Goal: Find specific page/section: Find specific page/section

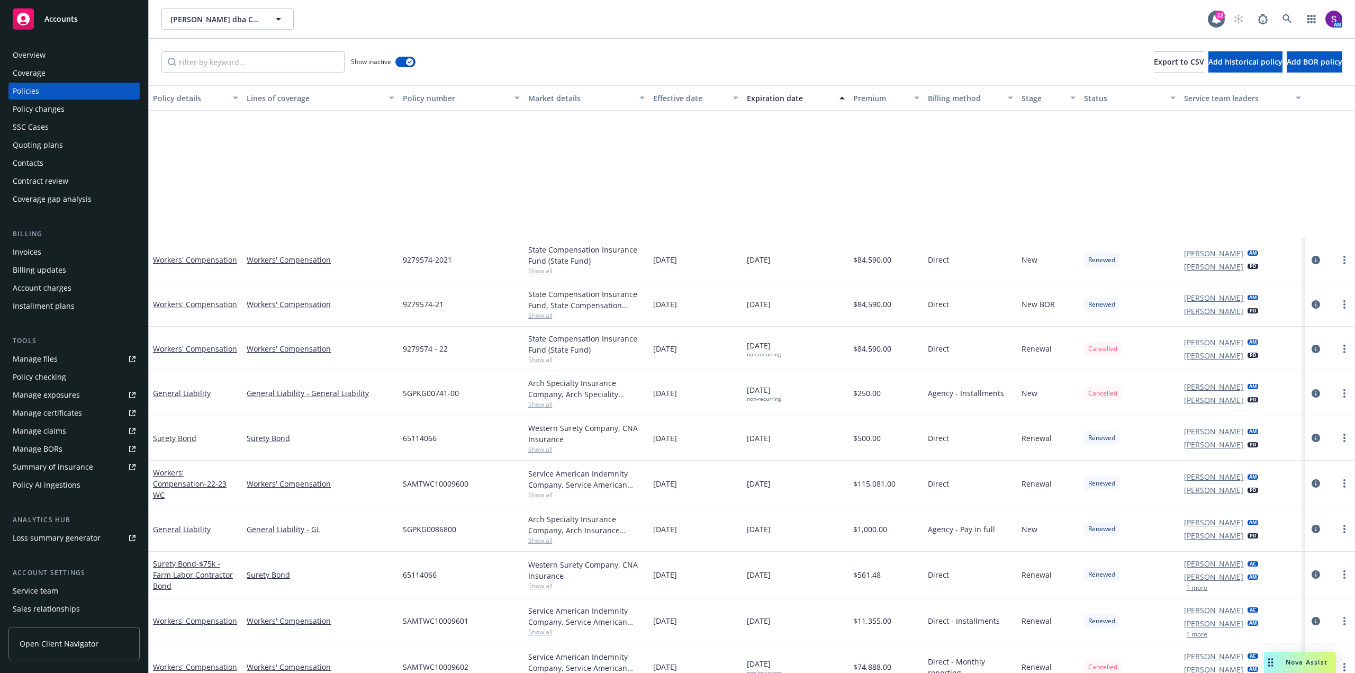
scroll to position [200, 0]
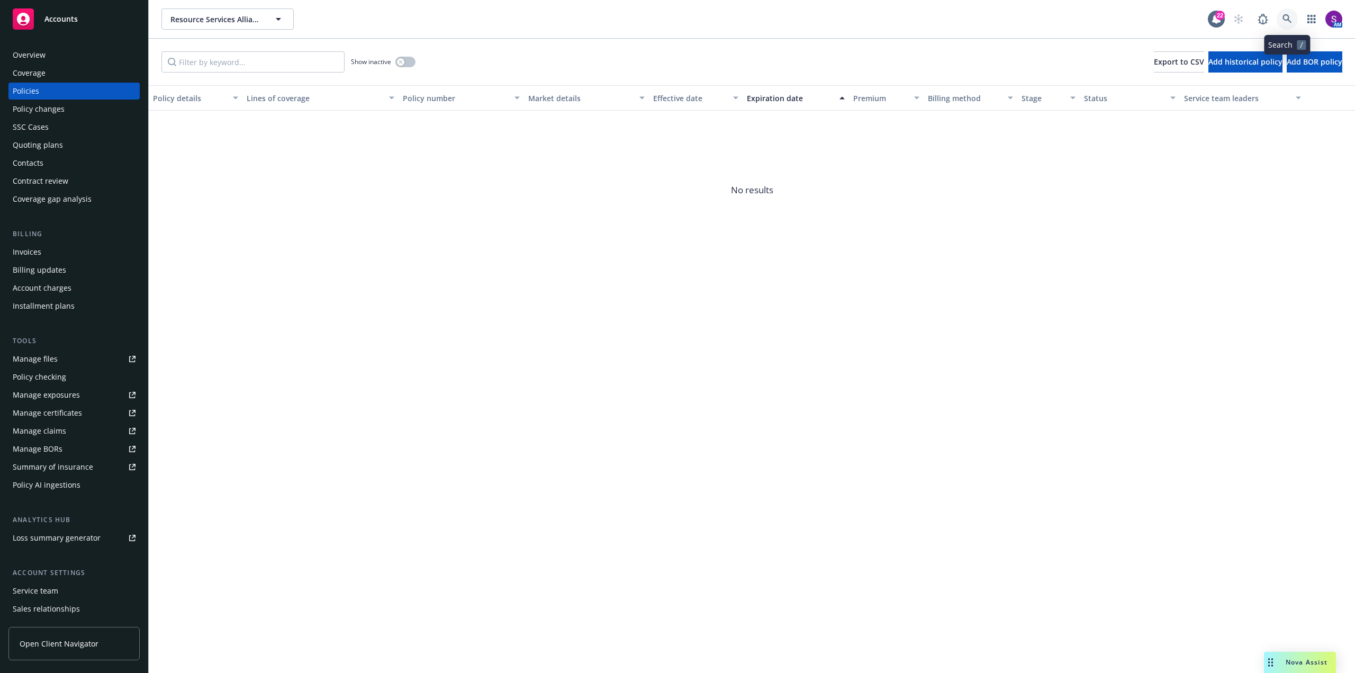
click at [1291, 17] on icon at bounding box center [1288, 19] width 10 height 10
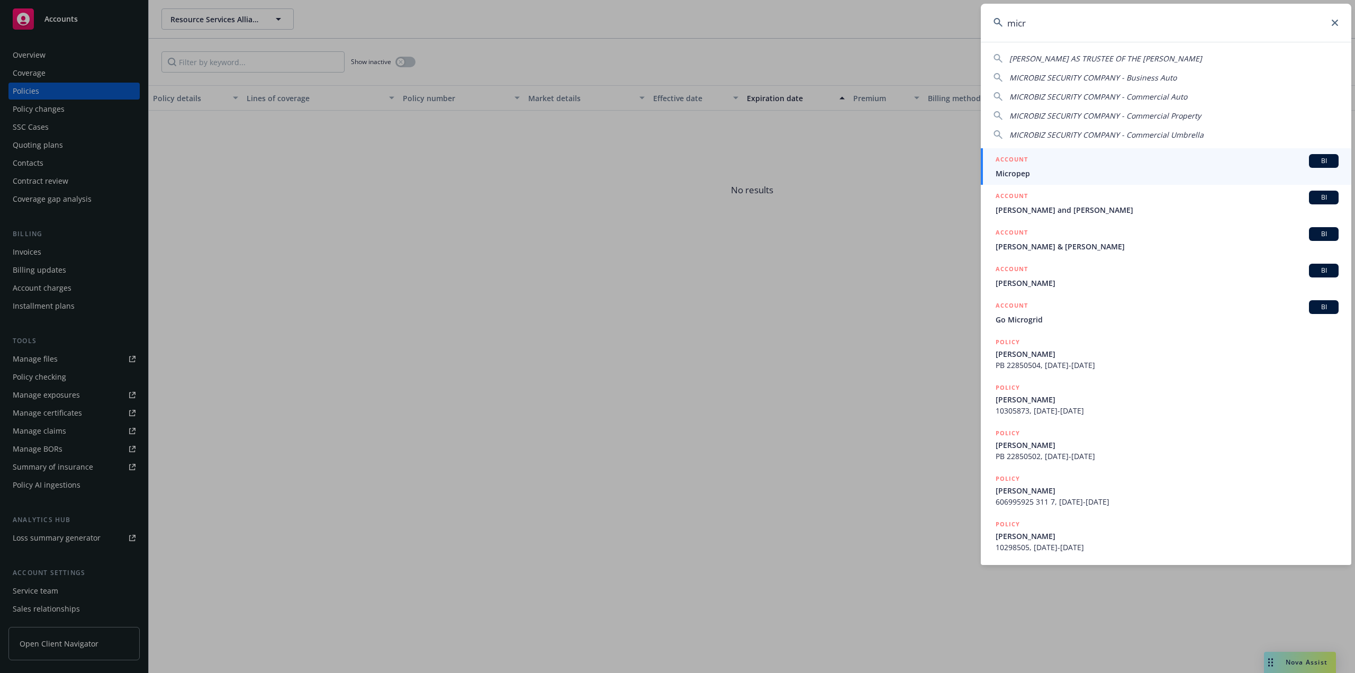
type input "micro"
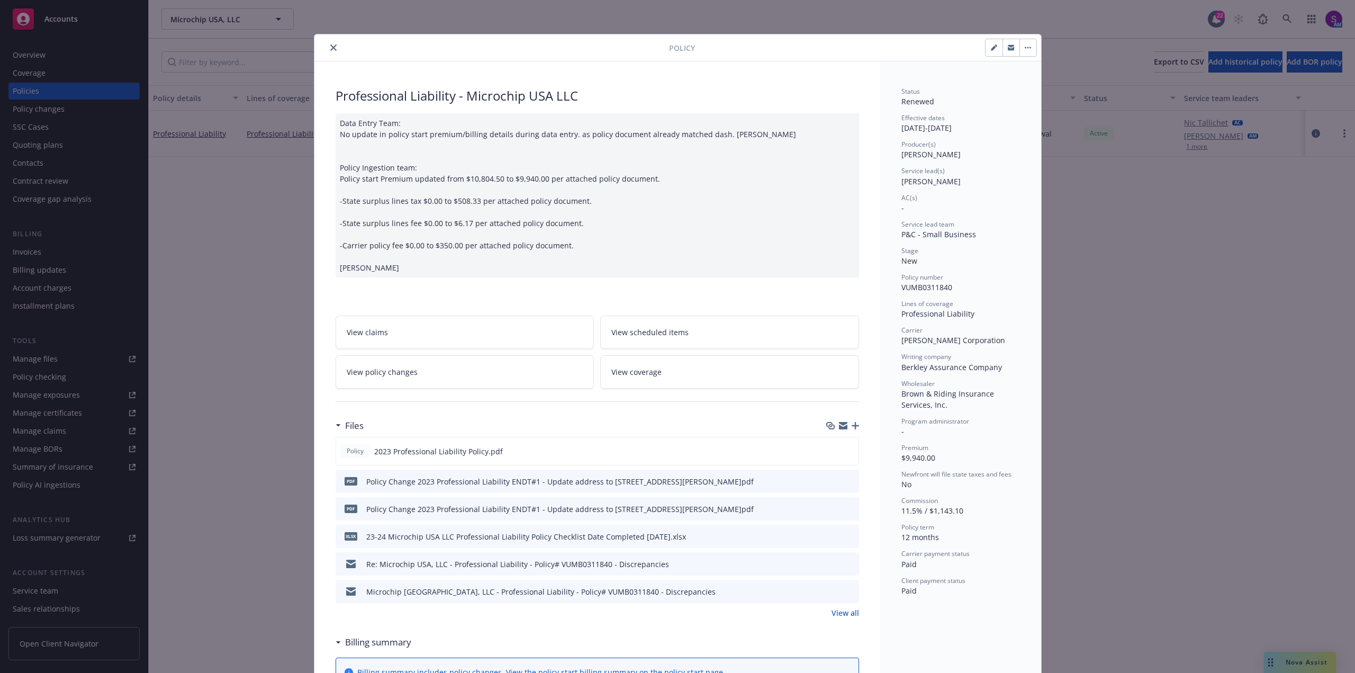
click at [330, 47] on icon "close" at bounding box center [333, 47] width 6 height 6
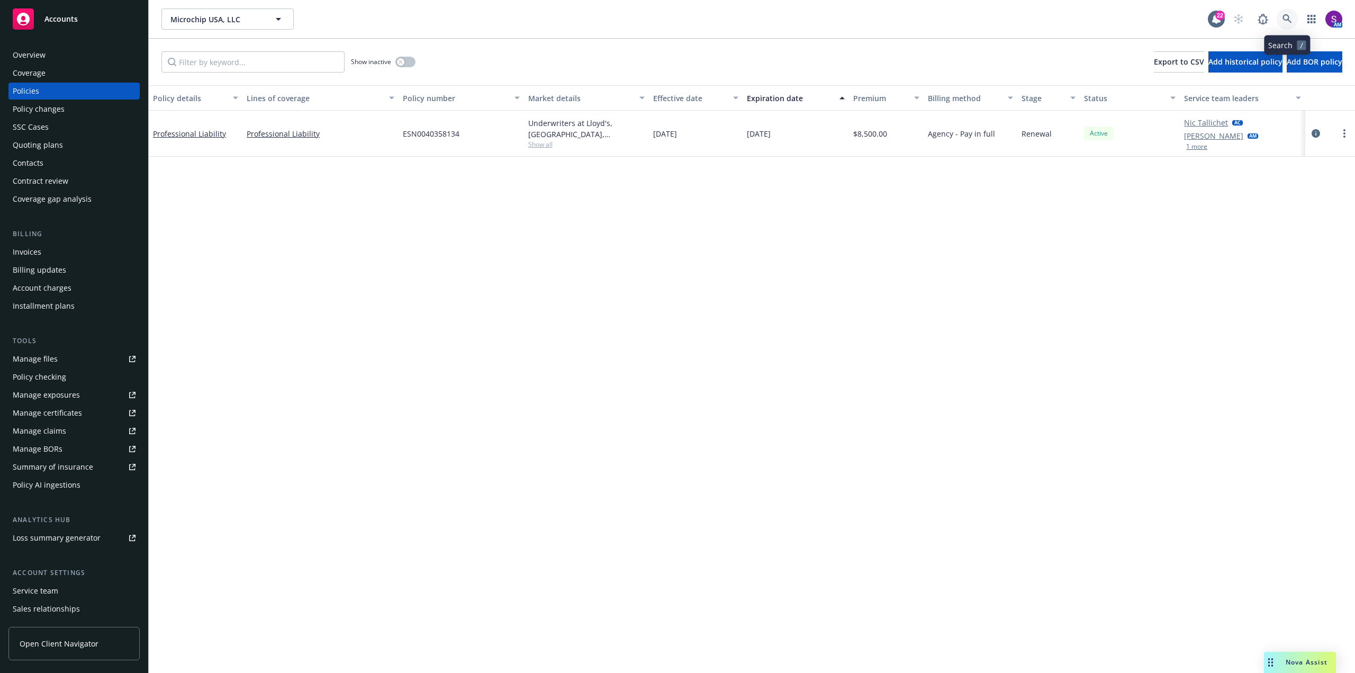
click at [1286, 23] on icon at bounding box center [1288, 19] width 10 height 10
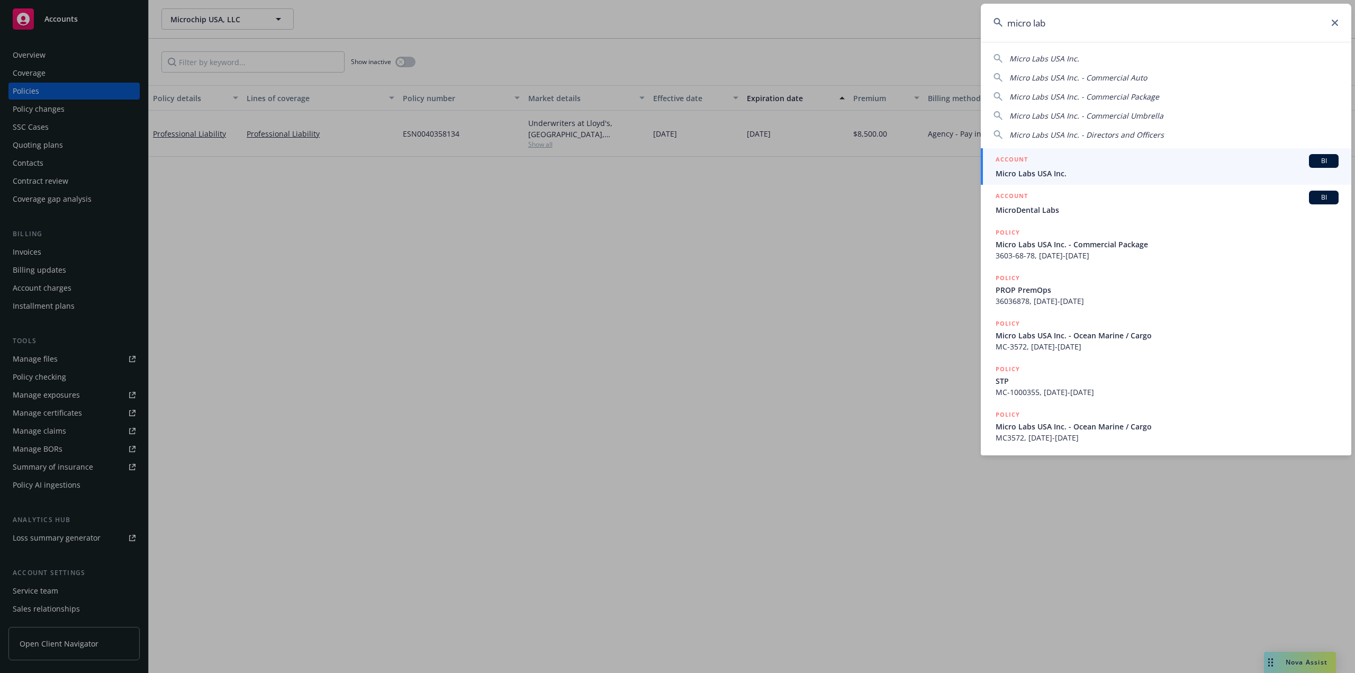
type input "micro lab"
click at [1037, 166] on div "ACCOUNT BI" at bounding box center [1167, 161] width 343 height 14
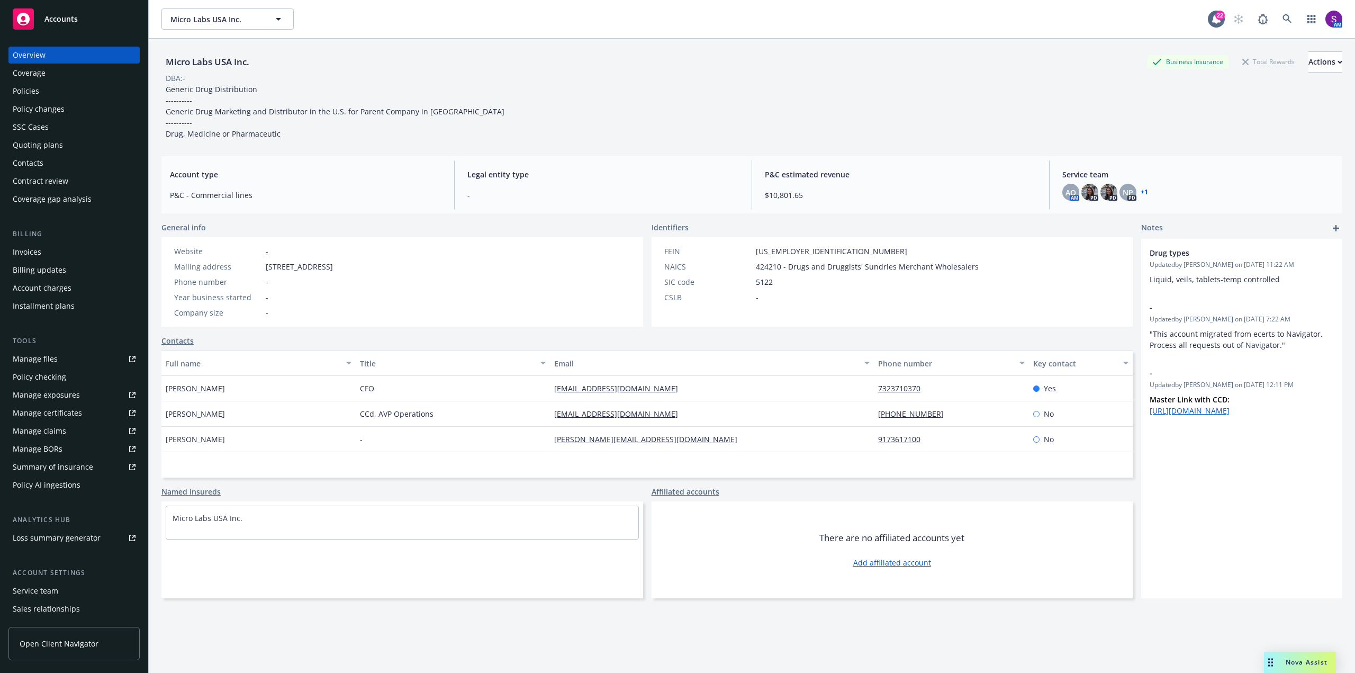
click at [63, 88] on div "Policies" at bounding box center [74, 91] width 123 height 17
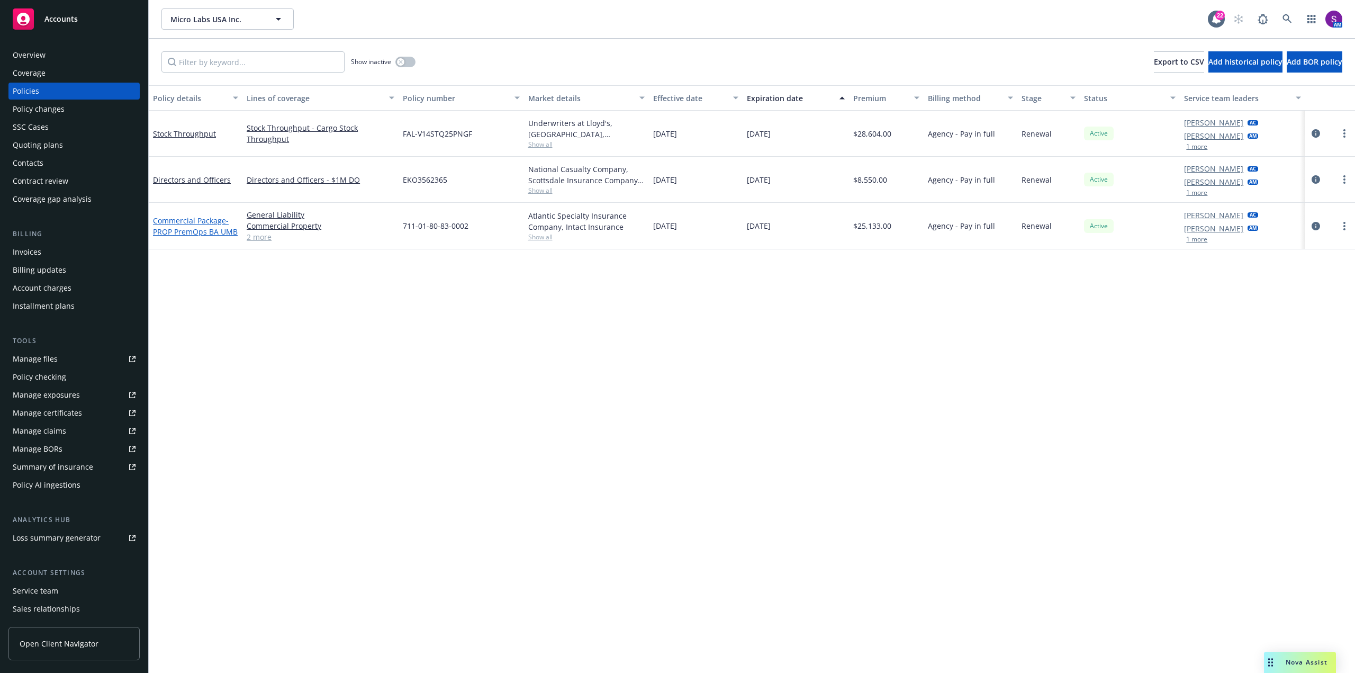
click at [202, 223] on link "Commercial Package - PROP PremOps BA UMB" at bounding box center [195, 225] width 85 height 21
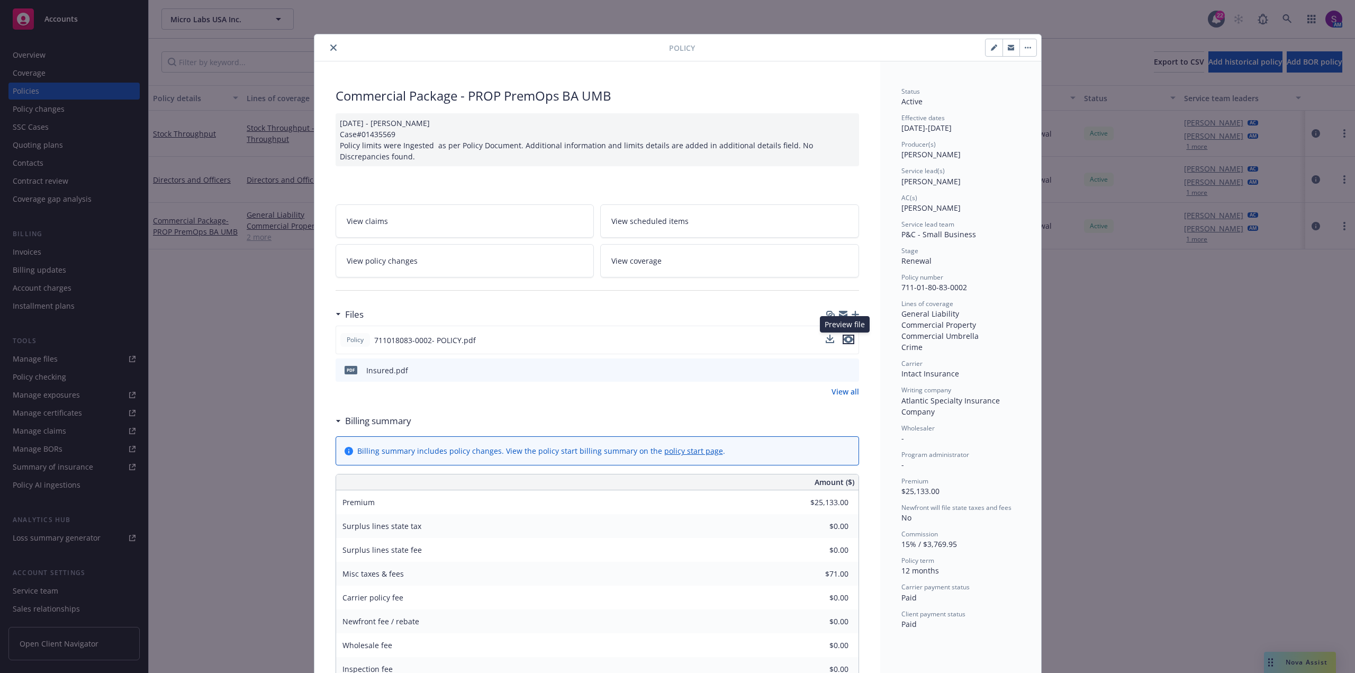
click at [844, 338] on icon "preview file" at bounding box center [849, 339] width 10 height 7
